Goal: Communication & Community: Answer question/provide support

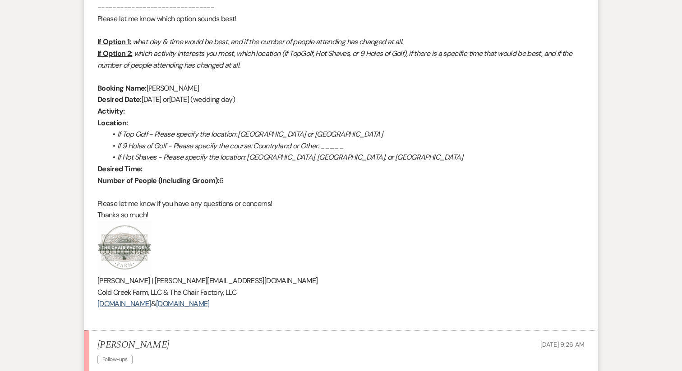
scroll to position [746, 0]
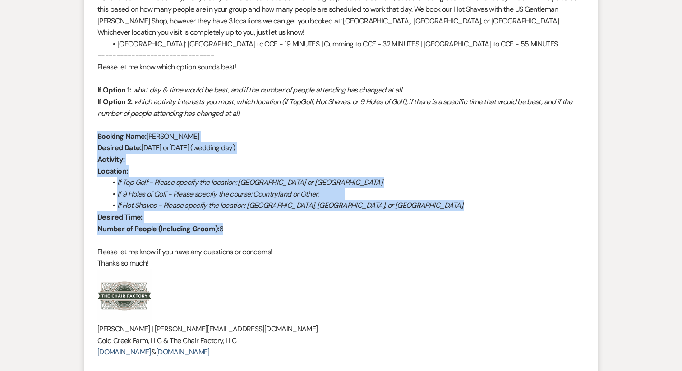
drag, startPoint x: 233, startPoint y: 225, endPoint x: 81, endPoint y: 136, distance: 176.1
click at [81, 136] on div "Messages Tasks Payments Vendors Rental Overview Timeline Docs & Files Contacts …" at bounding box center [341, 11] width 682 height 1219
copy div "Booking Name: Kyle Cooke Desired Date: Thursday, October 9th or Friday, October…"
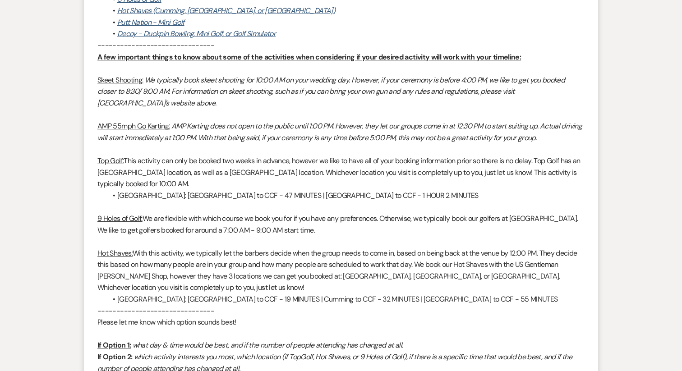
scroll to position [490, 0]
copy div "Booking Name: Kyle Cooke Desired Date: Thursday, October 9th or Friday, October…"
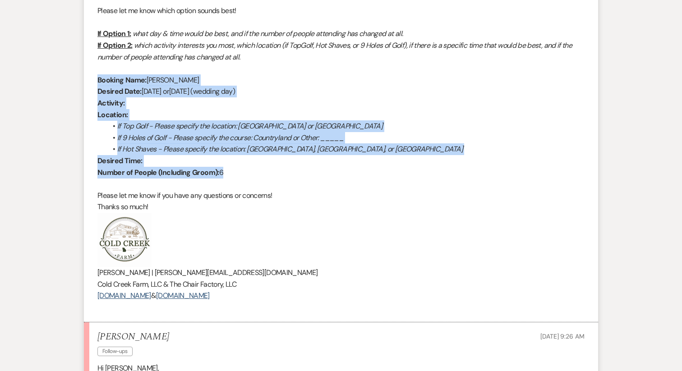
scroll to position [803, 0]
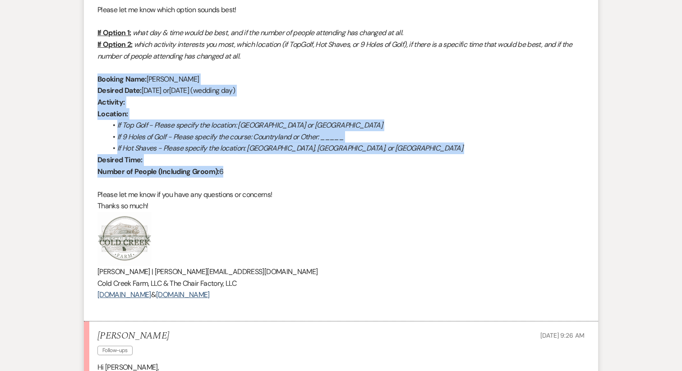
copy div "Booking Name: Kyle Cooke Desired Date: Thursday, October 9th or Friday, October…"
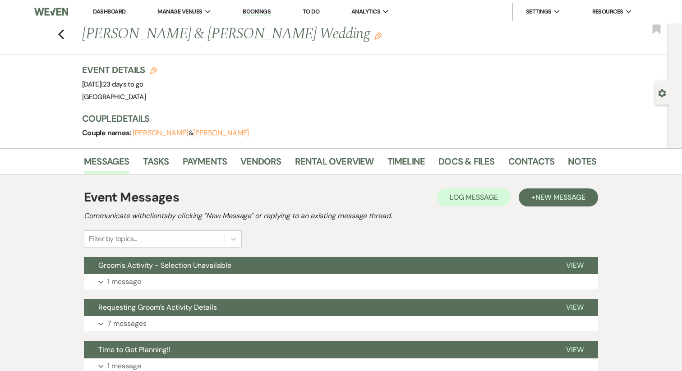
click at [200, 137] on button "Kyle Cooke" at bounding box center [221, 132] width 56 height 7
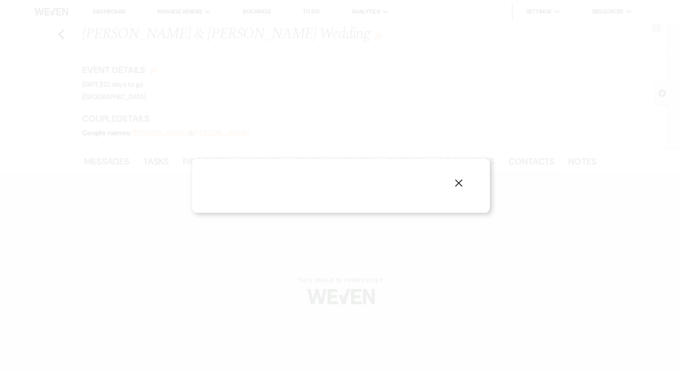
select select "1"
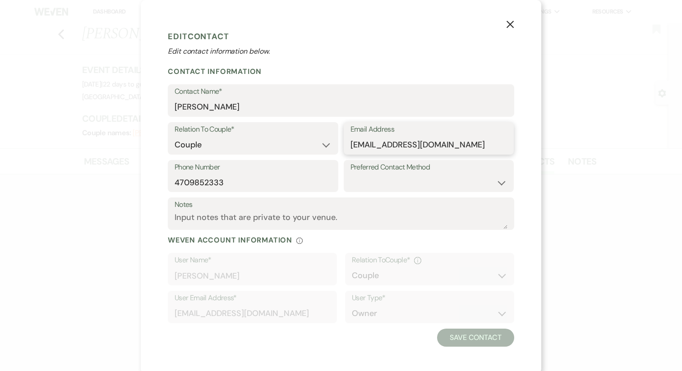
click at [409, 150] on input "Kcooke5@outlook.com" at bounding box center [429, 145] width 157 height 18
click at [211, 180] on input "4709852333" at bounding box center [253, 183] width 157 height 18
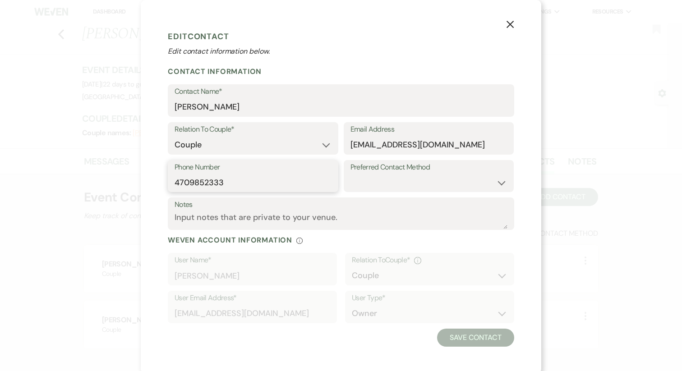
click at [211, 180] on input "4709852333" at bounding box center [253, 183] width 157 height 18
click at [512, 25] on icon "X" at bounding box center [510, 24] width 8 height 8
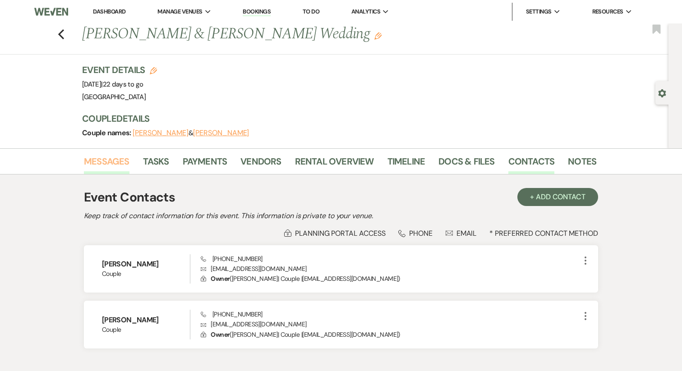
click at [102, 158] on link "Messages" at bounding box center [107, 164] width 46 height 20
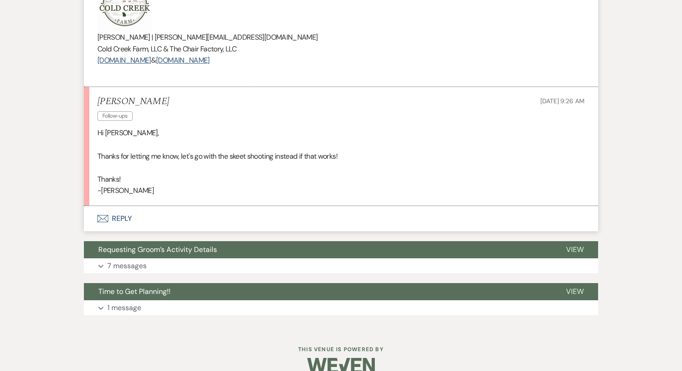
scroll to position [1054, 0]
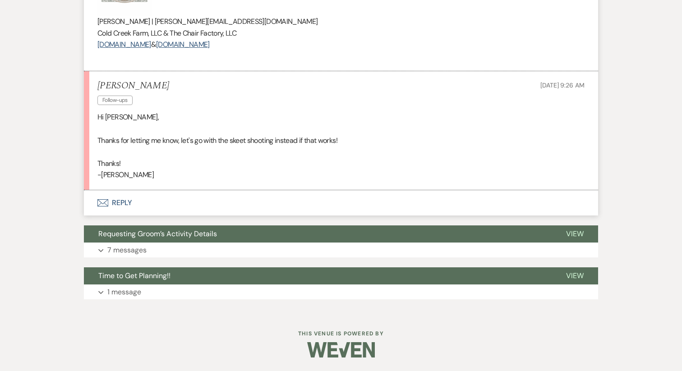
click at [122, 203] on button "Envelope Reply" at bounding box center [341, 202] width 514 height 25
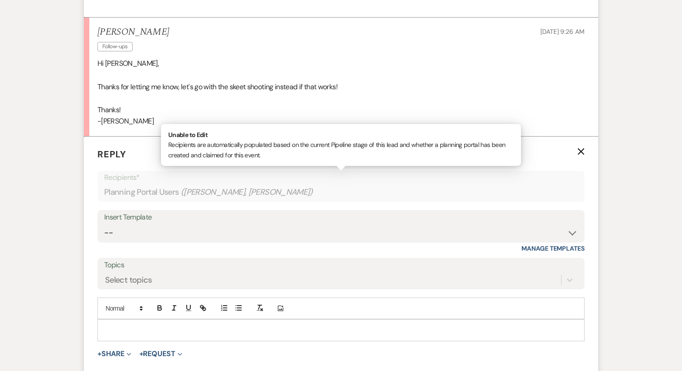
scroll to position [1152, 0]
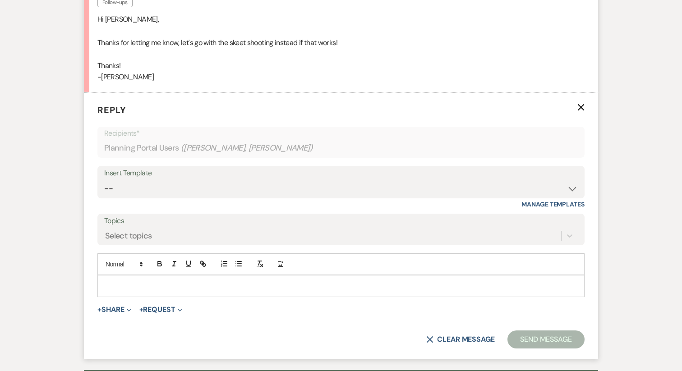
click at [138, 285] on p at bounding box center [341, 286] width 473 height 10
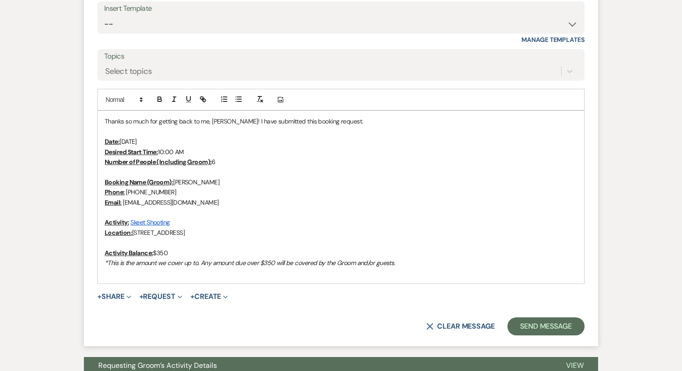
scroll to position [1328, 0]
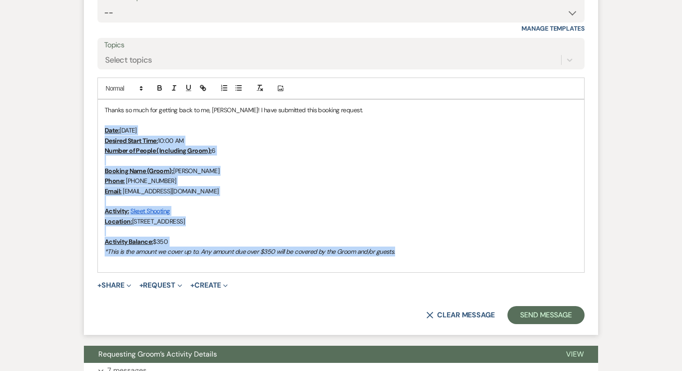
drag, startPoint x: 408, startPoint y: 252, endPoint x: 85, endPoint y: 130, distance: 345.0
click at [85, 130] on form "Reply X Draft saved! Recipients* Planning Portal Users ( Ashley Grande, Kyle Co…" at bounding box center [341, 126] width 514 height 419
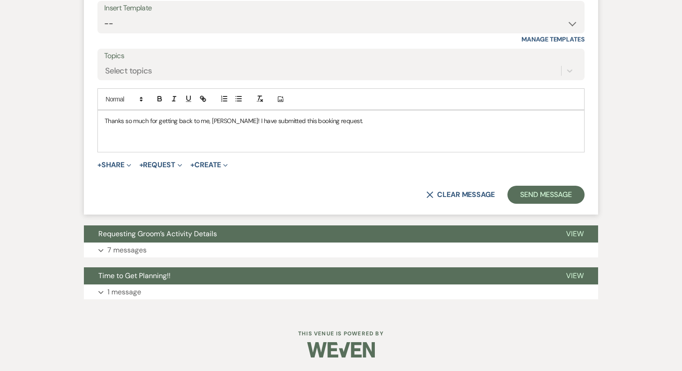
scroll to position [1307, 0]
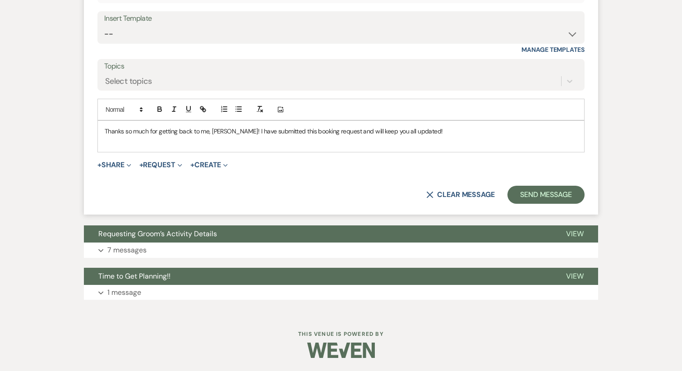
click at [169, 147] on div "Thanks so much for getting back to me, Kyle! I have submitted this booking requ…" at bounding box center [341, 136] width 486 height 31
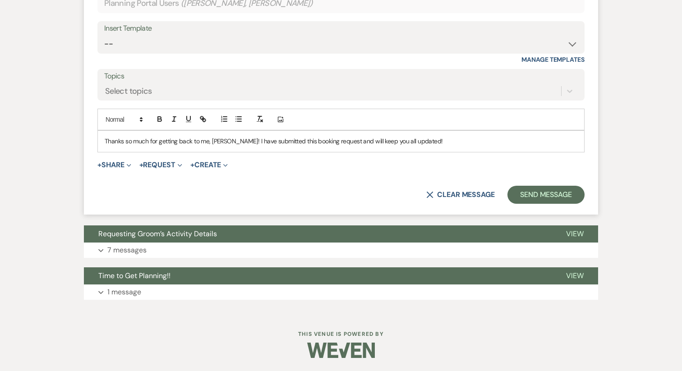
scroll to position [1257, 0]
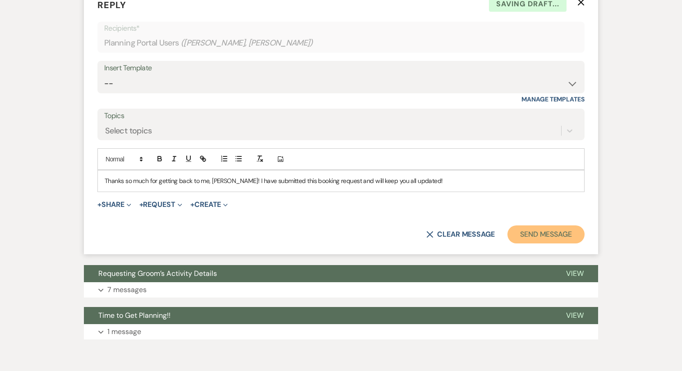
click at [526, 237] on button "Send Message" at bounding box center [546, 235] width 77 height 18
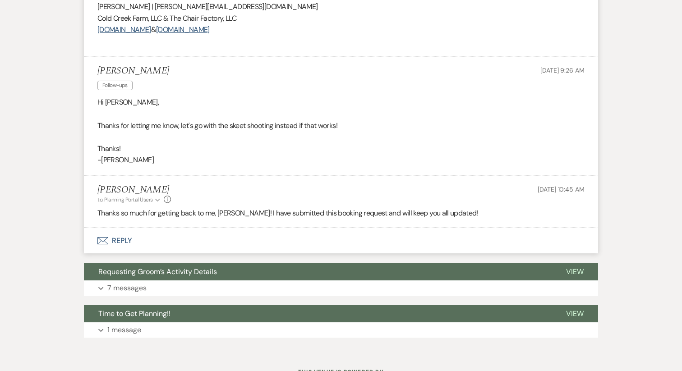
scroll to position [1064, 0]
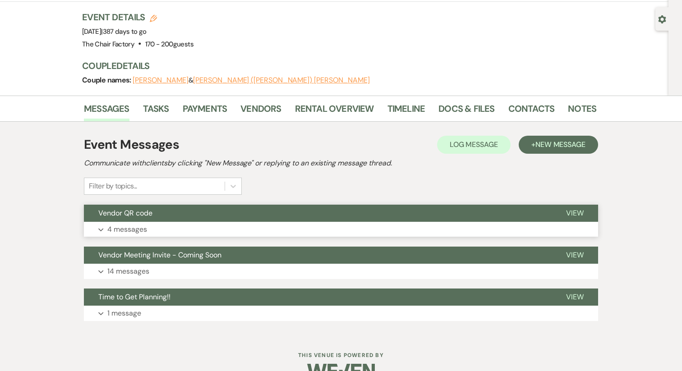
click at [184, 222] on button "Expand 4 messages" at bounding box center [341, 229] width 514 height 15
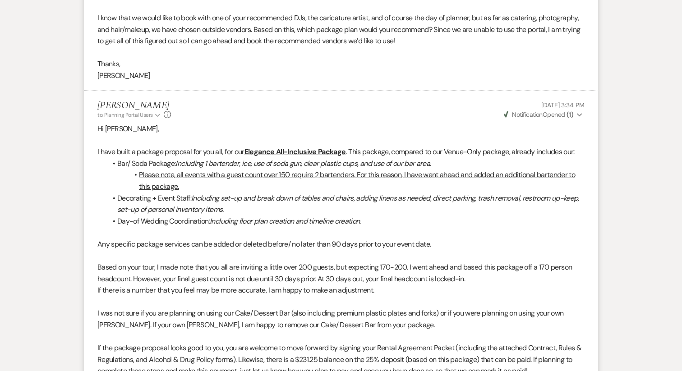
scroll to position [542, 0]
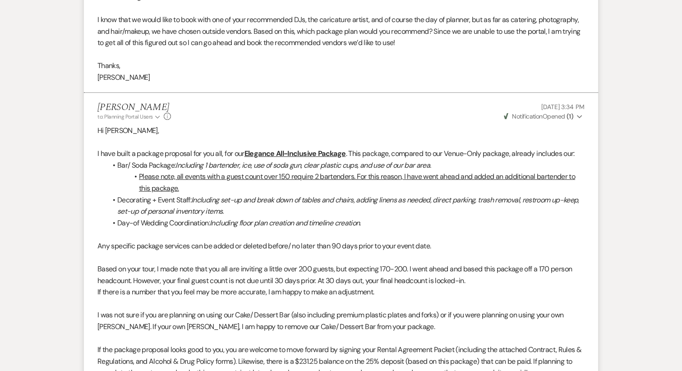
click at [544, 112] on span "Weven Check Notification Opened ( 1 )" at bounding box center [538, 116] width 69 height 8
click at [378, 217] on li "Day-of Wedding Coordination: Including floor plan creation and timeline creatio…" at bounding box center [345, 223] width 478 height 12
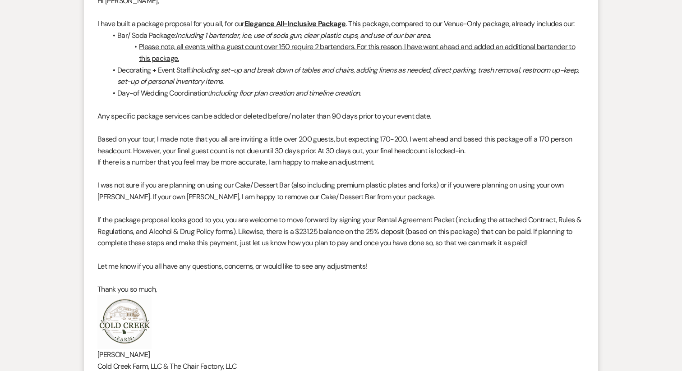
scroll to position [673, 0]
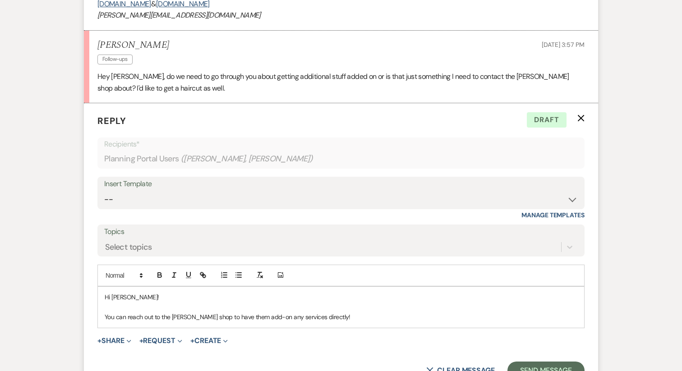
click at [153, 323] on div "Hi [PERSON_NAME]! You can reach out to the [PERSON_NAME] shop to have them add-…" at bounding box center [341, 307] width 486 height 41
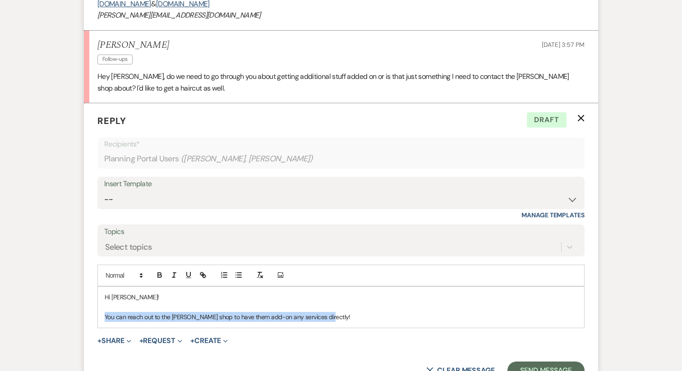
click at [153, 323] on div "Hi Chris! You can reach out to the barber shop to have them add-on any services…" at bounding box center [341, 307] width 486 height 41
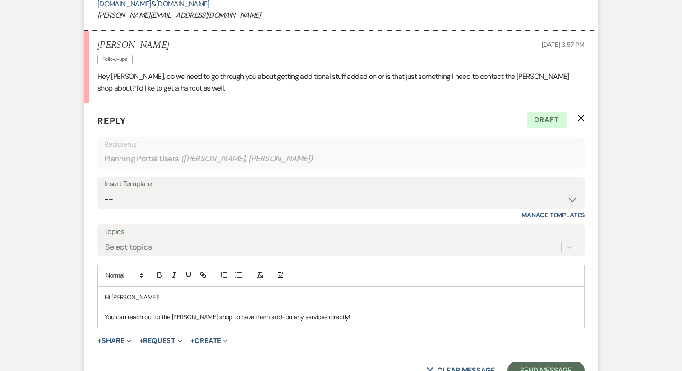
click at [104, 318] on div "Hi Chris! You can reach out to the barber shop to have them add-on any services…" at bounding box center [341, 307] width 486 height 41
click at [387, 318] on p "Either option is okay! You can reach out to the barber shop to have them add-on…" at bounding box center [341, 317] width 473 height 10
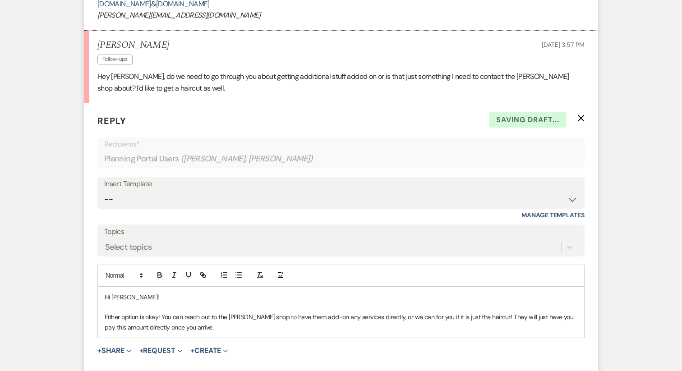
click at [127, 328] on p "Either option is okay! You can reach out to the barber shop to have them add-on…" at bounding box center [341, 322] width 473 height 20
click at [210, 329] on p "Either option is okay! You can reach out to the barber shop to have them add-on…" at bounding box center [341, 322] width 473 height 20
click at [367, 318] on p "Either option is okay! You can reach out to the barber shop to have them add-on…" at bounding box center [341, 322] width 473 height 20
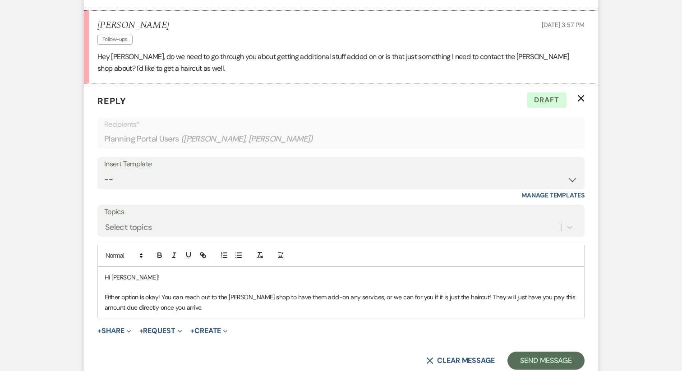
scroll to position [579, 0]
click at [525, 363] on button "Send Message" at bounding box center [546, 360] width 77 height 18
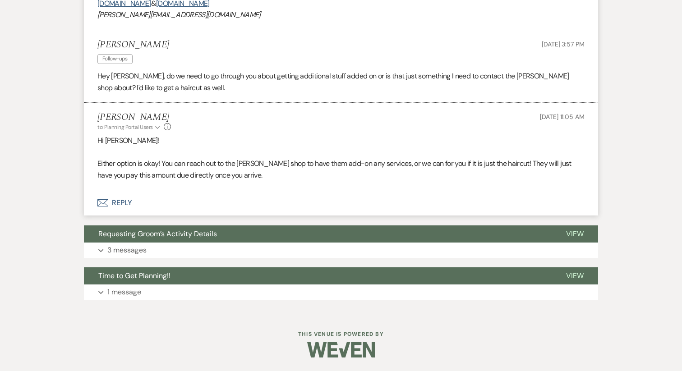
scroll to position [559, 0]
